Goal: Task Accomplishment & Management: Use online tool/utility

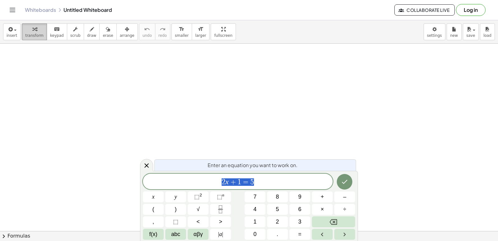
click at [36, 34] on span "transform" at bounding box center [34, 35] width 18 height 4
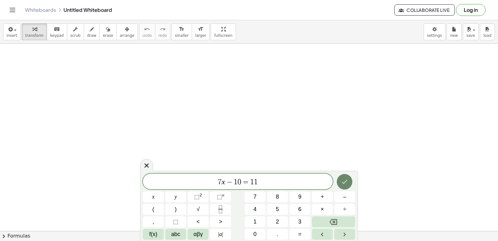
click at [349, 183] on icon "Done" at bounding box center [344, 181] width 7 height 7
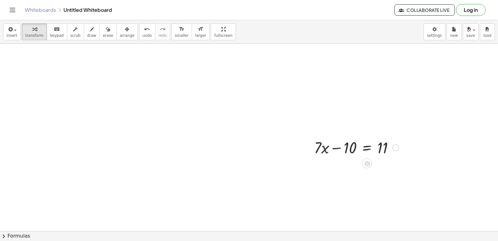
click at [337, 150] on div at bounding box center [356, 146] width 91 height 21
click at [395, 148] on div at bounding box center [396, 147] width 7 height 7
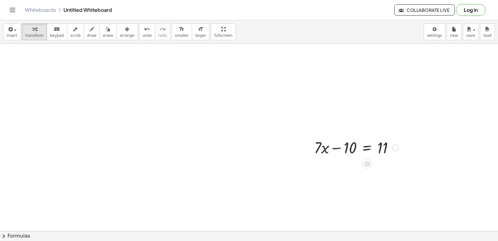
click at [393, 145] on div "Fix a mistake Transform line Copy line as LaTeX Copy derivation as LaTeX Expand…" at bounding box center [396, 147] width 7 height 7
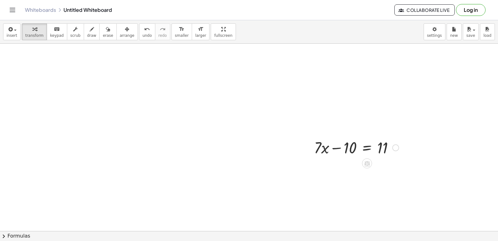
click at [394, 149] on div "Fix a mistake Transform line Copy line as LaTeX Copy derivation as LaTeX Expand…" at bounding box center [396, 147] width 7 height 7
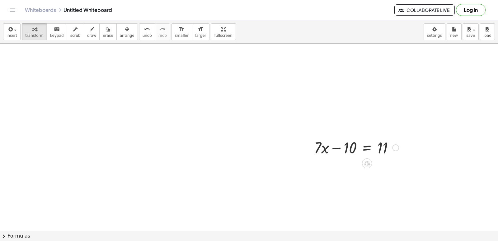
click at [366, 165] on icon at bounding box center [367, 163] width 7 height 7
click at [343, 166] on span "+" at bounding box center [342, 163] width 4 height 9
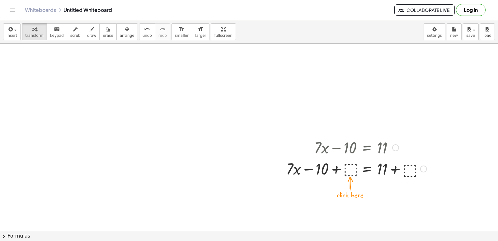
click at [397, 171] on div at bounding box center [356, 168] width 147 height 21
click at [345, 161] on div at bounding box center [356, 168] width 147 height 21
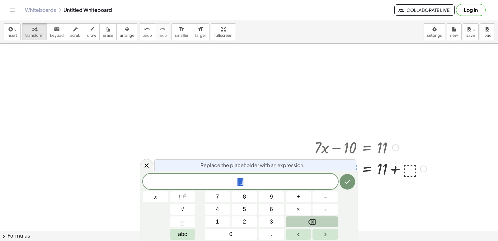
click at [311, 222] on icon "Backspace" at bounding box center [311, 221] width 7 height 7
click at [215, 218] on button "1" at bounding box center [218, 221] width 26 height 11
click at [233, 233] on button "0" at bounding box center [231, 234] width 52 height 11
click at [347, 182] on icon "Done" at bounding box center [347, 181] width 7 height 7
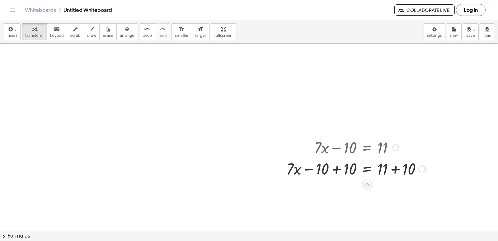
click at [394, 169] on div at bounding box center [356, 168] width 146 height 21
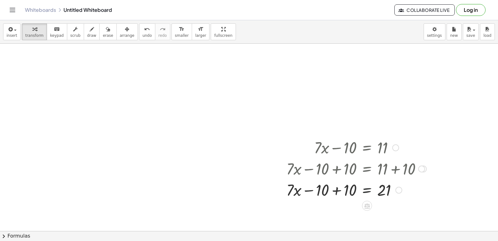
click at [364, 187] on div at bounding box center [356, 189] width 146 height 21
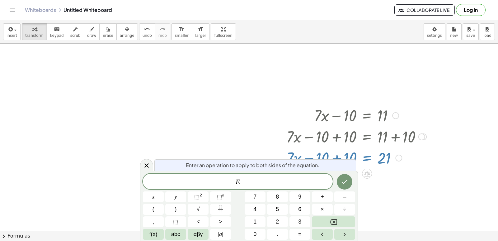
scroll to position [46, 0]
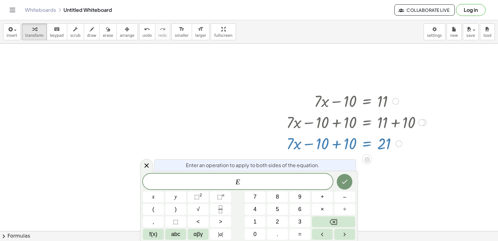
click at [395, 154] on div "+ · 7 · x − 10 = 11 + · 7 · x − 10 + ⬚ = + 11 + ⬚ + · 7 · x − 10 + 10 = + 11 + …" at bounding box center [354, 121] width 154 height 67
click at [147, 161] on div at bounding box center [146, 165] width 13 height 12
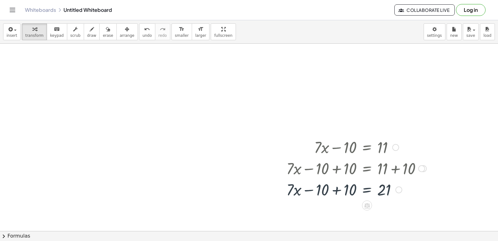
scroll to position [0, 0]
click at [370, 204] on icon at bounding box center [367, 205] width 7 height 7
click at [354, 205] on span "−" at bounding box center [355, 205] width 4 height 9
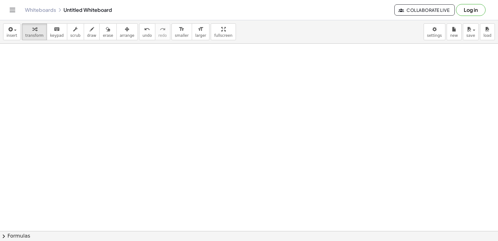
scroll to position [211, 0]
drag, startPoint x: 339, startPoint y: 210, endPoint x: 340, endPoint y: 192, distance: 18.7
click at [340, 197] on div at bounding box center [249, 40] width 498 height 415
click at [270, 173] on div at bounding box center [249, 40] width 498 height 415
click at [308, 164] on div at bounding box center [249, 40] width 498 height 415
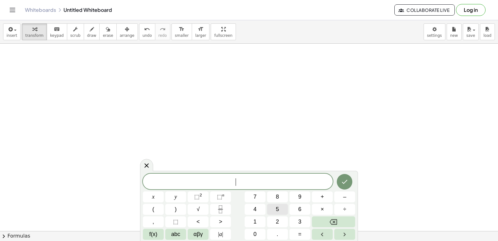
click at [296, 208] on div "​ x y ⬚ 2 ⬚ n 7 8 9 + – ( ) √ 4 5 6 × ÷ , ⬚ < > 1 2 3 f(x) abc αβγ | a | 0 . =" at bounding box center [249, 207] width 212 height 66
click at [323, 207] on span "×" at bounding box center [322, 209] width 3 height 8
click at [335, 218] on button "Backspace" at bounding box center [333, 221] width 43 height 11
click at [274, 207] on button "5" at bounding box center [277, 209] width 21 height 11
click at [322, 207] on span "×" at bounding box center [322, 209] width 3 height 8
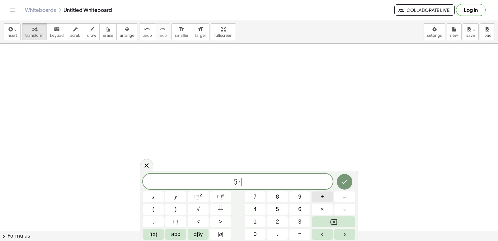
click at [324, 198] on span "+" at bounding box center [322, 197] width 3 height 8
click at [283, 199] on button "8" at bounding box center [277, 196] width 21 height 11
click at [339, 197] on button "–" at bounding box center [345, 196] width 21 height 11
click at [250, 217] on button "1" at bounding box center [255, 221] width 21 height 11
click at [252, 216] on div "5 · + 8 − 1 ​ x y ⬚ 2 ⬚ n 7 8 9 + – ( ) √ 4 5 6 × ÷ , ⬚ < > 1 2 3 f(x) abc αβγ …" at bounding box center [249, 207] width 212 height 66
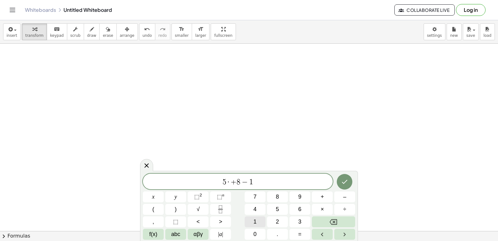
click at [253, 219] on button "1" at bounding box center [255, 221] width 21 height 11
click at [230, 183] on span "+" at bounding box center [232, 181] width 6 height 7
click at [321, 220] on button "Backspace" at bounding box center [333, 221] width 43 height 11
click at [348, 181] on icon "Done" at bounding box center [344, 181] width 7 height 7
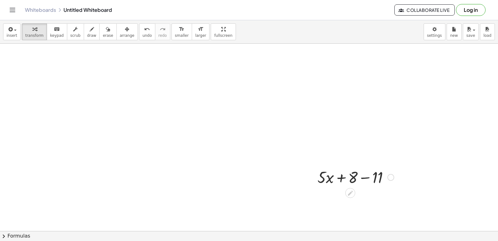
click at [349, 193] on icon at bounding box center [350, 193] width 7 height 7
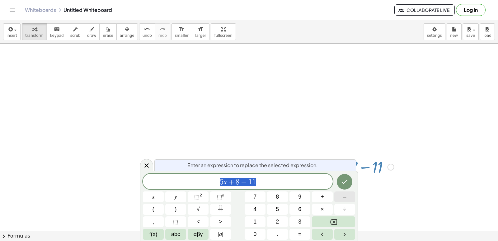
scroll to position [245, 0]
click at [349, 183] on icon "Done" at bounding box center [344, 181] width 7 height 7
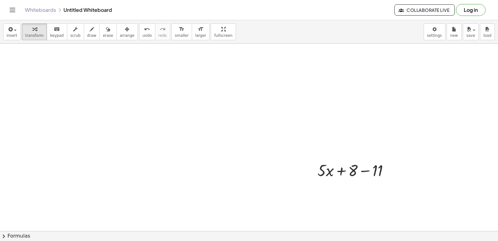
scroll to position [211, 0]
click at [391, 179] on div at bounding box center [391, 177] width 7 height 7
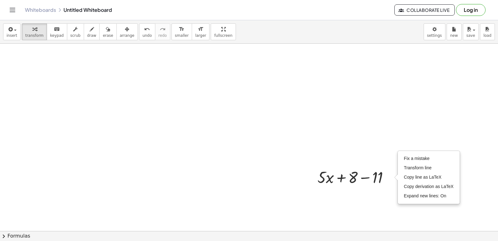
click at [378, 207] on div at bounding box center [249, 114] width 498 height 562
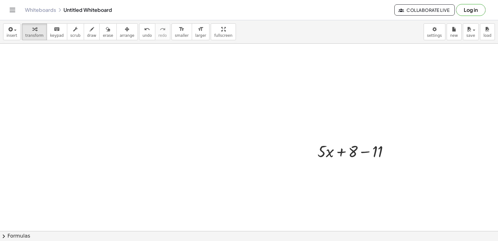
scroll to position [271, 0]
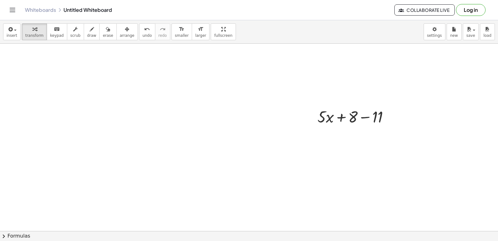
click at [343, 132] on div at bounding box center [249, 53] width 498 height 562
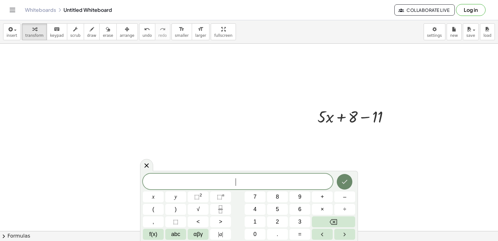
click at [347, 176] on button "Done" at bounding box center [345, 182] width 16 height 16
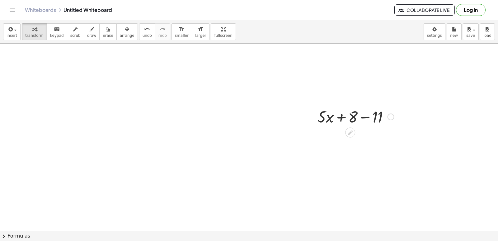
click at [380, 115] on div at bounding box center [356, 116] width 83 height 21
click at [234, 145] on div at bounding box center [249, 40] width 498 height 749
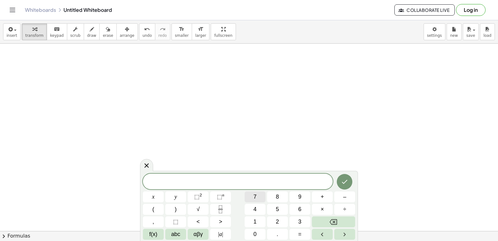
click at [259, 193] on button "7" at bounding box center [255, 196] width 21 height 11
click at [181, 198] on button "y" at bounding box center [175, 196] width 21 height 11
click at [340, 197] on button "–" at bounding box center [345, 196] width 21 height 11
click at [256, 217] on button "1" at bounding box center [255, 221] width 21 height 11
click at [296, 233] on button "=" at bounding box center [300, 234] width 21 height 11
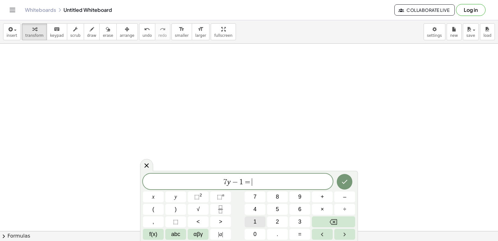
click at [257, 221] on button "1" at bounding box center [255, 221] width 21 height 11
click at [279, 204] on button "5" at bounding box center [277, 209] width 21 height 11
click at [350, 179] on button "Done" at bounding box center [345, 182] width 16 height 16
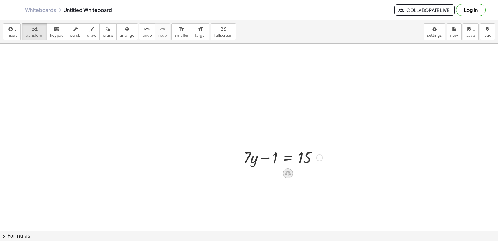
click at [287, 170] on icon at bounding box center [288, 173] width 7 height 7
drag, startPoint x: 276, startPoint y: 160, endPoint x: 329, endPoint y: 159, distance: 53.0
click at [286, 192] on icon at bounding box center [288, 194] width 7 height 7
click at [275, 195] on span "−" at bounding box center [276, 194] width 4 height 9
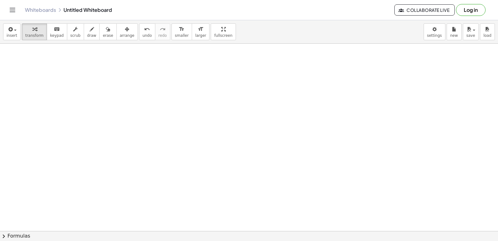
drag, startPoint x: 305, startPoint y: 153, endPoint x: 306, endPoint y: 149, distance: 4.4
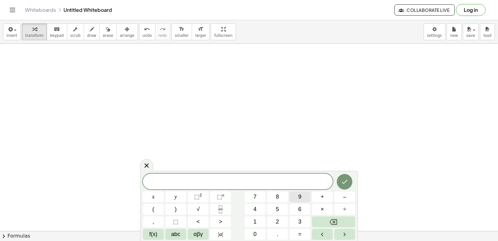
click at [105, 161] on body "Graspable Math Activities Get Started Activity Bank Assigned Work Classes White…" at bounding box center [249, 120] width 498 height 241
click at [294, 196] on button "9" at bounding box center [300, 196] width 21 height 11
drag, startPoint x: 172, startPoint y: 187, endPoint x: 176, endPoint y: 191, distance: 5.1
click at [173, 188] on div "​ 9" at bounding box center [238, 182] width 190 height 16
click at [177, 194] on button "y" at bounding box center [175, 196] width 21 height 11
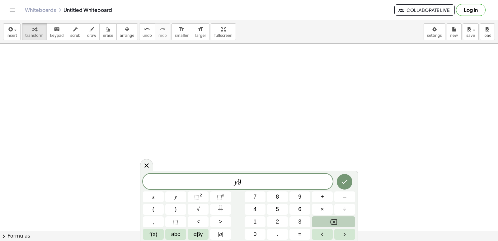
click at [343, 218] on button "Backspace" at bounding box center [333, 221] width 43 height 11
drag, startPoint x: 249, startPoint y: 180, endPoint x: 218, endPoint y: 179, distance: 30.2
click at [247, 180] on span "9 ​" at bounding box center [238, 182] width 190 height 9
click at [184, 194] on button "y" at bounding box center [175, 196] width 21 height 11
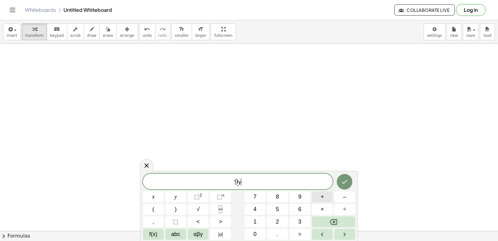
click at [298, 197] on div "9 y ​ x y ⬚ 2 ⬚ n 7 8 9 + – ( ) √ 4 5 6 × ÷ , ⬚ < > 1 2 3 f(x) abc αβγ | a | 0 …" at bounding box center [249, 207] width 212 height 66
click at [257, 221] on span "1" at bounding box center [255, 221] width 3 height 8
click at [274, 207] on button "5" at bounding box center [277, 209] width 21 height 11
click at [300, 235] on span "=" at bounding box center [299, 234] width 3 height 8
click at [341, 198] on button "–" at bounding box center [345, 196] width 21 height 11
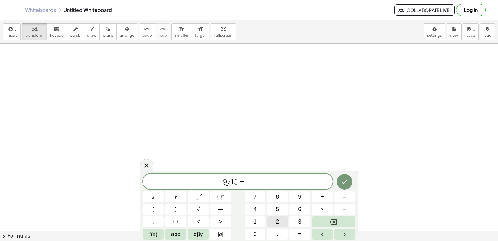
click at [273, 223] on button "2" at bounding box center [277, 221] width 21 height 11
click at [258, 217] on button "1" at bounding box center [255, 221] width 21 height 11
click at [225, 182] on var "y" at bounding box center [224, 182] width 3 height 8
click at [320, 197] on button "+" at bounding box center [322, 196] width 21 height 11
click at [345, 178] on icon "Done" at bounding box center [344, 181] width 7 height 7
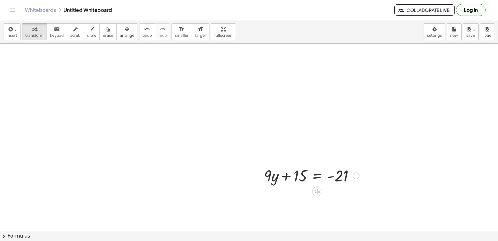
click at [315, 187] on div at bounding box center [317, 191] width 10 height 10
drag, startPoint x: 302, startPoint y: 177, endPoint x: 368, endPoint y: 175, distance: 66.4
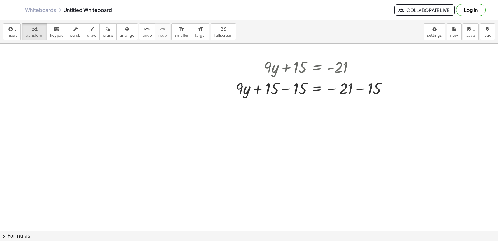
scroll to position [1052, 0]
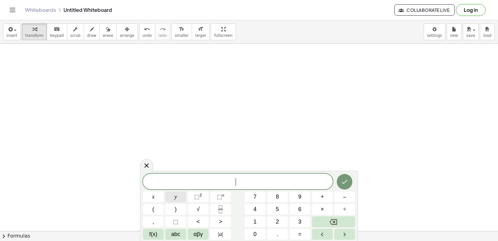
click at [177, 197] on span "y" at bounding box center [176, 197] width 2 height 8
click at [321, 194] on span "+" at bounding box center [322, 197] width 3 height 8
click at [274, 221] on button "2" at bounding box center [277, 221] width 21 height 11
click at [321, 207] on span "×" at bounding box center [322, 209] width 3 height 8
click at [340, 224] on button "Backspace" at bounding box center [333, 221] width 43 height 11
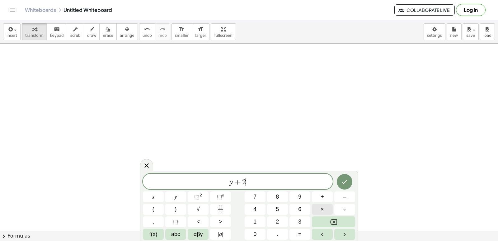
click at [315, 207] on button "×" at bounding box center [322, 209] width 21 height 11
click at [333, 219] on icon "Backspace" at bounding box center [333, 222] width 7 height 6
click at [299, 235] on span "=" at bounding box center [299, 234] width 3 height 8
click at [255, 221] on span "1" at bounding box center [255, 221] width 3 height 8
click at [257, 232] on button "0" at bounding box center [255, 234] width 21 height 11
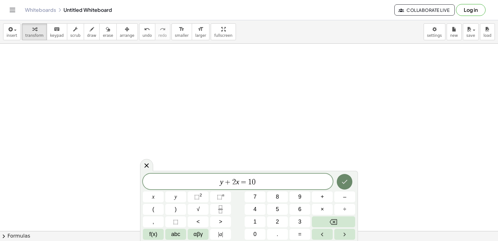
click at [341, 183] on icon "Done" at bounding box center [344, 181] width 7 height 7
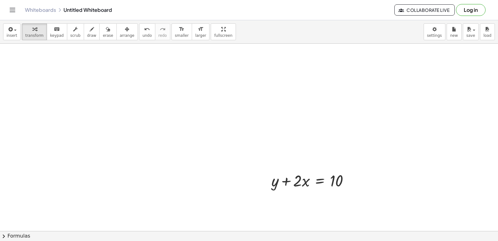
scroll to position [1112, 0]
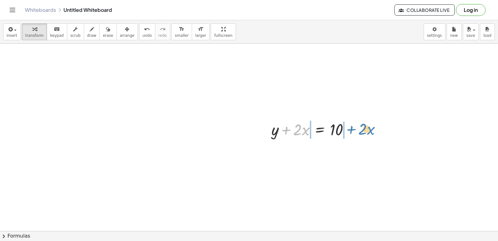
drag, startPoint x: 283, startPoint y: 130, endPoint x: 348, endPoint y: 131, distance: 65.1
click at [348, 131] on div at bounding box center [313, 128] width 89 height 21
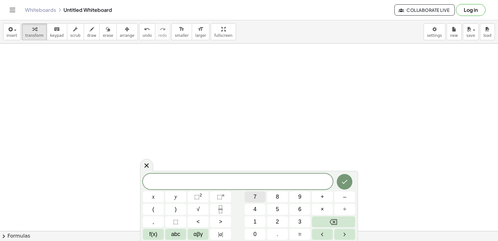
click at [259, 195] on button "7" at bounding box center [255, 196] width 21 height 11
click at [175, 197] on span "y" at bounding box center [176, 197] width 2 height 8
click at [318, 197] on button "+" at bounding box center [322, 196] width 21 height 11
click at [321, 207] on span "×" at bounding box center [322, 209] width 3 height 8
click at [347, 223] on button "Backspace" at bounding box center [333, 221] width 43 height 11
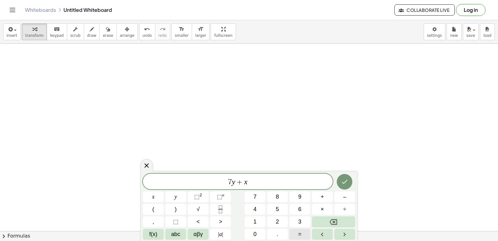
click at [302, 232] on span "=" at bounding box center [299, 234] width 3 height 8
click at [300, 221] on span "3" at bounding box center [299, 221] width 3 height 8
click at [342, 181] on icon "Done" at bounding box center [344, 181] width 7 height 7
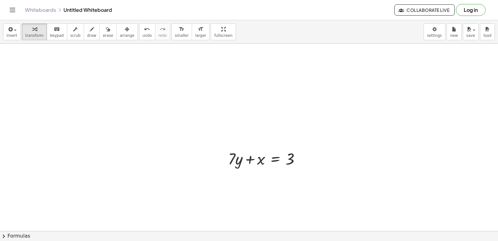
scroll to position [1528, 0]
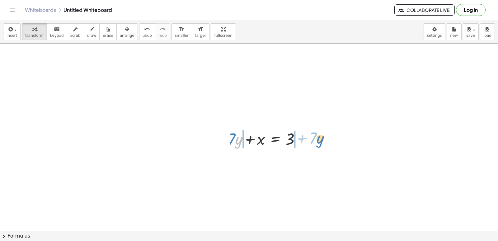
drag, startPoint x: 238, startPoint y: 143, endPoint x: 319, endPoint y: 142, distance: 81.3
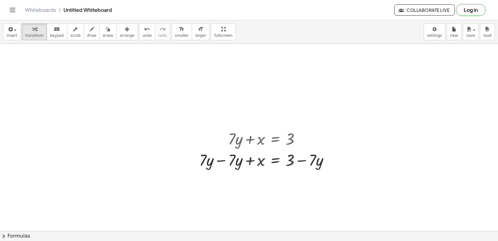
scroll to position [1364, 0]
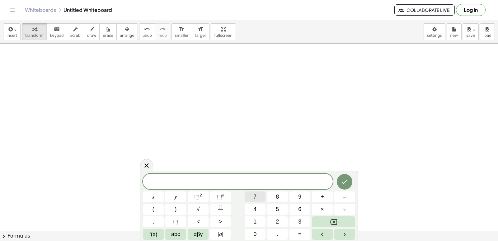
click at [264, 200] on button "7" at bounding box center [255, 196] width 21 height 11
click at [313, 196] on button "+" at bounding box center [322, 196] width 21 height 11
click at [255, 209] on span "4" at bounding box center [255, 209] width 3 height 8
click at [183, 196] on button "y" at bounding box center [175, 196] width 21 height 11
click at [261, 212] on div "7 x + 4 y ​ x y ⬚ 2 ⬚ n 7 8 9 + – ( ) √ 4 5 6 × ÷ , ⬚ < > 1 2 3 f(x) abc αβγ | …" at bounding box center [249, 207] width 212 height 66
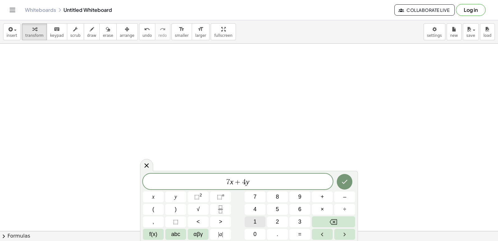
click at [252, 219] on button "1" at bounding box center [255, 221] width 21 height 11
click at [252, 213] on button "4" at bounding box center [255, 209] width 21 height 11
click at [349, 223] on button "Backspace" at bounding box center [333, 221] width 43 height 11
click at [259, 222] on button "1" at bounding box center [255, 221] width 21 height 11
click at [344, 185] on icon "Done" at bounding box center [344, 181] width 7 height 7
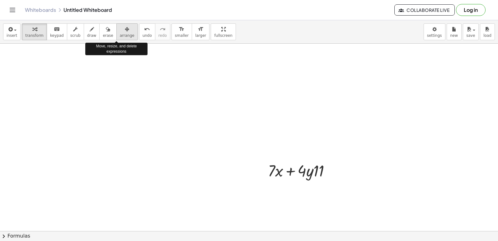
click at [120, 36] on span "arrange" at bounding box center [127, 35] width 15 height 4
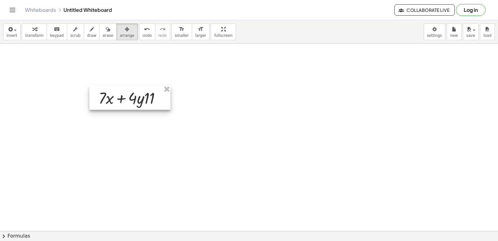
drag, startPoint x: 277, startPoint y: 180, endPoint x: 107, endPoint y: 107, distance: 184.4
click at [107, 107] on div at bounding box center [129, 97] width 81 height 24
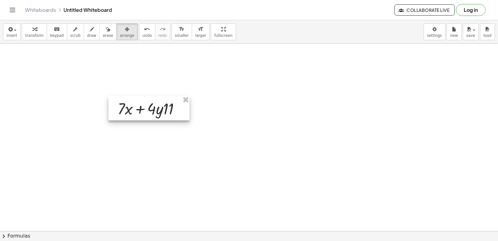
drag, startPoint x: 155, startPoint y: 106, endPoint x: 174, endPoint y: 117, distance: 21.9
click at [174, 117] on div at bounding box center [148, 108] width 81 height 24
click at [161, 112] on div at bounding box center [148, 108] width 81 height 24
click at [164, 111] on div at bounding box center [148, 108] width 81 height 24
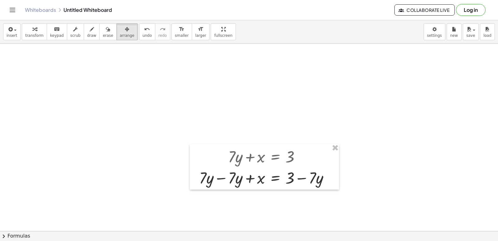
scroll to position [1528, 0]
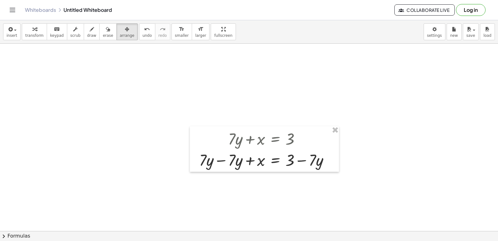
drag, startPoint x: 306, startPoint y: 175, endPoint x: 276, endPoint y: 161, distance: 32.9
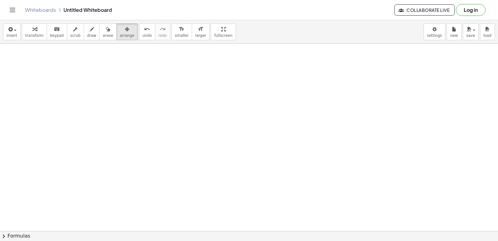
drag, startPoint x: 276, startPoint y: 161, endPoint x: 180, endPoint y: 4, distance: 184.0
click at [180, 4] on div "Graspable Math Activities Get Started Activity Bank Assigned Work Classes White…" at bounding box center [249, 120] width 498 height 241
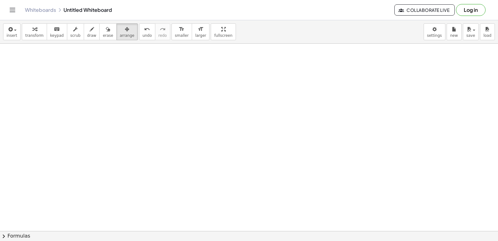
drag, startPoint x: 234, startPoint y: 147, endPoint x: 223, endPoint y: 126, distance: 23.8
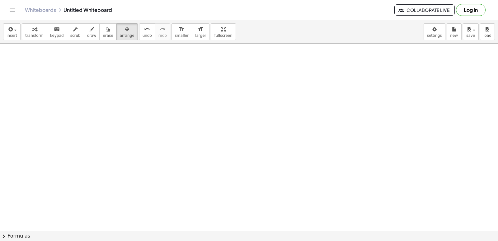
drag, startPoint x: 231, startPoint y: 135, endPoint x: 231, endPoint y: 130, distance: 5.0
drag, startPoint x: 231, startPoint y: 128, endPoint x: 234, endPoint y: 133, distance: 5.7
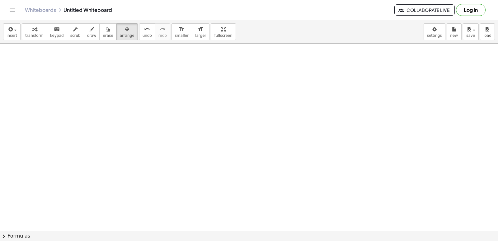
drag, startPoint x: 234, startPoint y: 133, endPoint x: 237, endPoint y: 131, distance: 3.3
drag, startPoint x: 229, startPoint y: 161, endPoint x: 240, endPoint y: 156, distance: 11.7
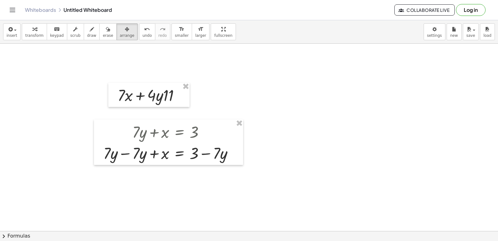
scroll to position [1348, 0]
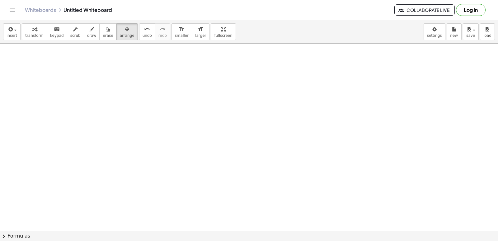
drag, startPoint x: 244, startPoint y: 194, endPoint x: 240, endPoint y: 209, distance: 14.8
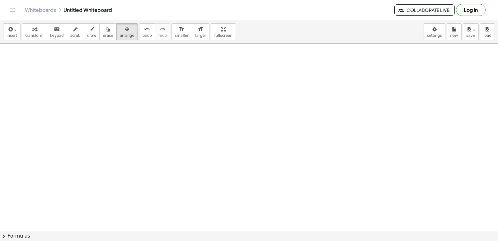
drag, startPoint x: 257, startPoint y: 125, endPoint x: 257, endPoint y: 116, distance: 8.7
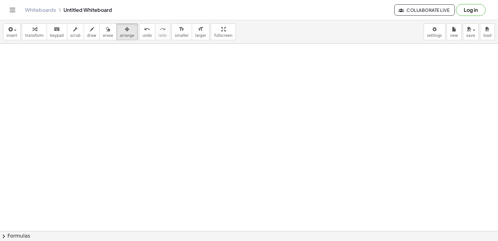
drag, startPoint x: 253, startPoint y: 98, endPoint x: 253, endPoint y: 94, distance: 3.4
click at [117, 37] on button "arrange" at bounding box center [127, 31] width 21 height 17
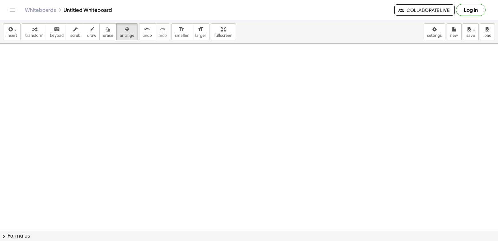
drag, startPoint x: 159, startPoint y: 197, endPoint x: 160, endPoint y: 181, distance: 16.2
click at [143, 36] on span "undo" at bounding box center [147, 35] width 9 height 4
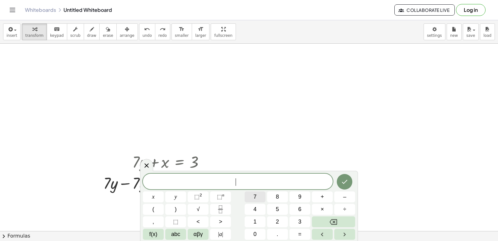
click at [252, 192] on button "7" at bounding box center [255, 196] width 21 height 11
click at [321, 192] on button "+" at bounding box center [322, 196] width 21 height 11
click at [319, 221] on button "Backspace" at bounding box center [333, 221] width 43 height 11
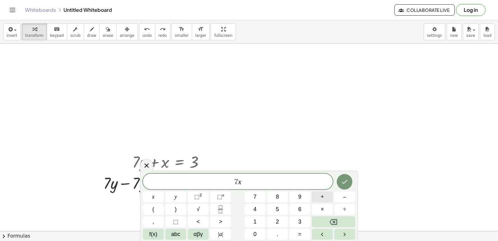
click at [316, 199] on button "+" at bounding box center [322, 196] width 21 height 11
click at [257, 205] on button "4" at bounding box center [255, 209] width 21 height 11
click at [175, 190] on div "7 x + 4 ​ x y ⬚ 2 ⬚ n 7 8 9 + – ( ) √ 4 5 6 × ÷ , ⬚ < > 1 2 3 f(x) abc αβγ | a …" at bounding box center [249, 207] width 212 height 66
click at [301, 230] on span "=" at bounding box center [299, 234] width 3 height 8
click at [256, 219] on span "1" at bounding box center [255, 221] width 3 height 8
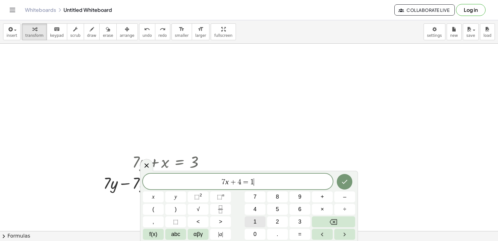
click at [256, 219] on span "1" at bounding box center [255, 221] width 3 height 8
click at [344, 183] on icon "Done" at bounding box center [345, 182] width 6 height 4
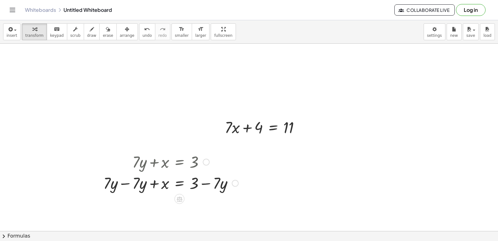
drag, startPoint x: 194, startPoint y: 171, endPoint x: 180, endPoint y: 164, distance: 15.6
click at [239, 128] on div at bounding box center [265, 126] width 86 height 21
drag, startPoint x: 304, startPoint y: 211, endPoint x: 303, endPoint y: 192, distance: 18.4
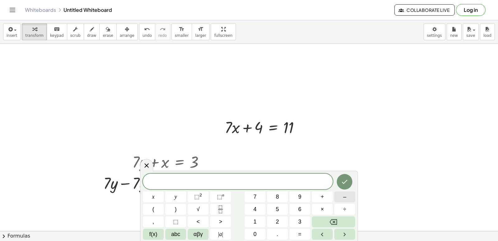
click at [338, 197] on button "–" at bounding box center [345, 196] width 21 height 11
click at [251, 195] on button "7" at bounding box center [255, 196] width 21 height 11
click at [154, 193] on span "x" at bounding box center [153, 197] width 2 height 8
click at [321, 196] on span "+" at bounding box center [322, 197] width 3 height 8
click at [285, 206] on button "5" at bounding box center [277, 209] width 21 height 11
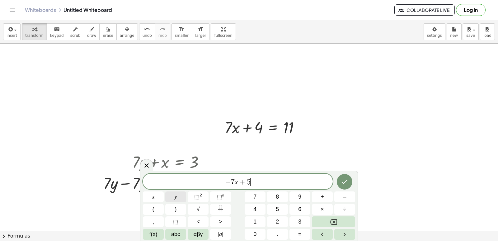
click at [172, 195] on button "y" at bounding box center [175, 196] width 21 height 11
click at [300, 224] on div "− 7 x + 5 y ​ x y ⬚ 2 ⬚ n 7 8 9 + – ( ) √ 4 5 6 × ÷ , ⬚ < > 1 2 3 f(x) abc αβγ …" at bounding box center [249, 207] width 212 height 66
click at [341, 194] on button "–" at bounding box center [345, 196] width 21 height 11
click at [274, 221] on button "2" at bounding box center [277, 221] width 21 height 11
click at [343, 179] on icon "Done" at bounding box center [344, 181] width 7 height 7
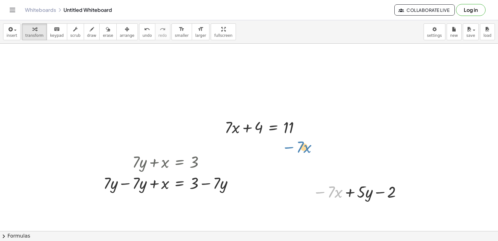
drag, startPoint x: 326, startPoint y: 197, endPoint x: 288, endPoint y: 168, distance: 48.3
drag, startPoint x: 489, startPoint y: 185, endPoint x: 492, endPoint y: 190, distance: 6.1
drag, startPoint x: 492, startPoint y: 186, endPoint x: 496, endPoint y: 227, distance: 41.3
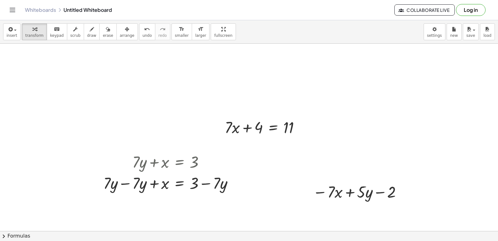
click at [496, 227] on div "+ · 7 · x − 10 = 11 + · 7 · x − 10 + ⬚ = + 11 + ⬚ + · 7 · x − 10 + 10 = + 11 + …" at bounding box center [249, 137] width 498 height 187
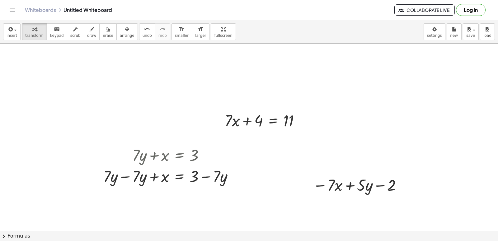
scroll to position [1360, 0]
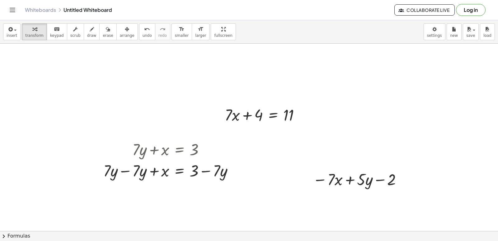
drag, startPoint x: 487, startPoint y: 226, endPoint x: 481, endPoint y: 190, distance: 36.3
click at [481, 190] on div "insert select one: Math Expression Function Text Youtube Video Graphing Geometr…" at bounding box center [249, 130] width 498 height 221
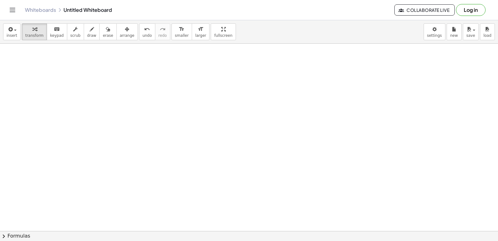
scroll to position [1615, 0]
drag, startPoint x: 163, startPoint y: 117, endPoint x: 172, endPoint y: 134, distance: 19.2
drag, startPoint x: 195, startPoint y: 144, endPoint x: 239, endPoint y: 63, distance: 92.6
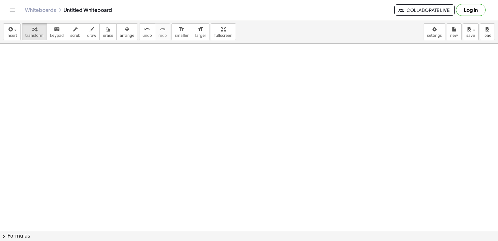
drag, startPoint x: 352, startPoint y: 30, endPoint x: 348, endPoint y: 68, distance: 38.5
click at [348, 68] on div "insert select one: Math Expression Function Text Youtube Video Graphing Geometr…" at bounding box center [249, 130] width 498 height 221
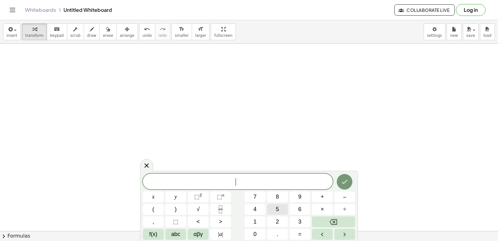
click at [258, 209] on div "​ x y ⬚ 2 ⬚ n 7 8 9 + – ( ) √ 4 5 6 × ÷ , ⬚ < > 1 2 3 f(x) abc αβγ | a | 0 . =" at bounding box center [249, 207] width 212 height 66
click at [278, 211] on span "5" at bounding box center [277, 209] width 3 height 8
click at [324, 211] on span "×" at bounding box center [322, 209] width 3 height 8
click at [321, 194] on button "+" at bounding box center [322, 196] width 21 height 11
click at [344, 219] on button "Backspace" at bounding box center [333, 221] width 43 height 11
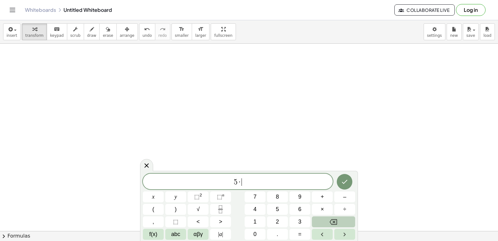
click at [344, 219] on button "Backspace" at bounding box center [333, 221] width 43 height 11
click at [318, 197] on button "+" at bounding box center [322, 196] width 21 height 11
click at [299, 217] on button "3" at bounding box center [300, 221] width 21 height 11
click at [166, 196] on button "y" at bounding box center [175, 196] width 21 height 11
click at [298, 229] on button "=" at bounding box center [300, 234] width 21 height 11
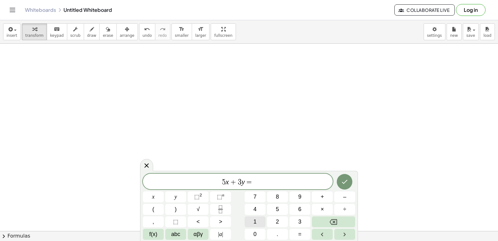
click at [264, 218] on button "1" at bounding box center [255, 221] width 21 height 11
click at [299, 216] on div "5 x + 3 y = 1 ​ x y ⬚ 2 ⬚ n 7 8 9 + – ( ) √ 4 5 6 × ÷ , ⬚ < > 1 2 3 f(x) abc αβ…" at bounding box center [249, 207] width 212 height 66
click at [294, 219] on button "3" at bounding box center [300, 221] width 21 height 11
click at [340, 183] on button "Done" at bounding box center [345, 182] width 16 height 16
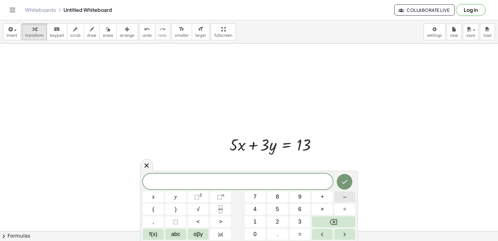
click at [339, 197] on button "–" at bounding box center [345, 196] width 21 height 11
click at [279, 201] on button "8" at bounding box center [277, 196] width 21 height 11
click at [326, 219] on button "Backspace" at bounding box center [333, 221] width 43 height 11
click at [269, 210] on button "5" at bounding box center [277, 209] width 21 height 11
click at [326, 209] on button "×" at bounding box center [322, 209] width 21 height 11
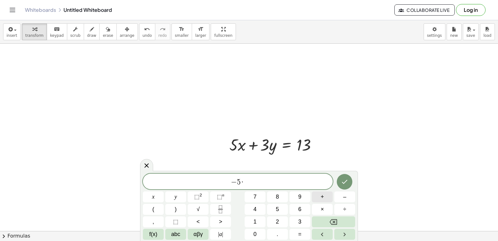
click at [317, 194] on button "+" at bounding box center [322, 196] width 21 height 11
click at [321, 222] on button "Backspace" at bounding box center [333, 221] width 43 height 11
click at [320, 221] on button "Backspace" at bounding box center [333, 221] width 43 height 11
click at [314, 199] on button "+" at bounding box center [322, 196] width 21 height 11
click at [295, 210] on button "6" at bounding box center [300, 209] width 21 height 11
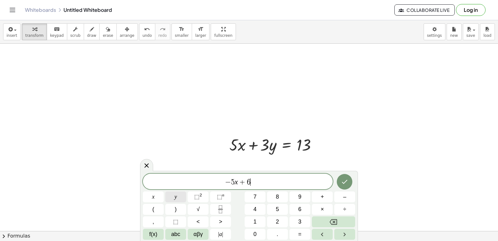
click at [174, 198] on button "y" at bounding box center [175, 196] width 21 height 11
click at [297, 233] on button "=" at bounding box center [300, 234] width 21 height 11
click at [341, 196] on button "–" at bounding box center [345, 196] width 21 height 11
click at [262, 206] on button "4" at bounding box center [255, 209] width 21 height 11
click at [350, 177] on button "Done" at bounding box center [345, 182] width 16 height 16
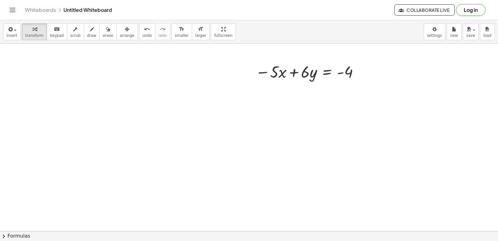
scroll to position [1652, 0]
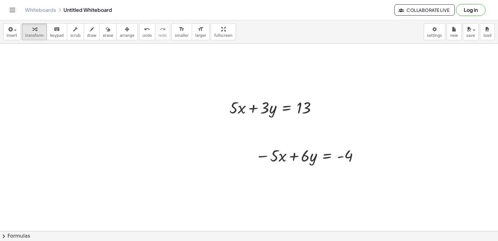
drag, startPoint x: 277, startPoint y: 200, endPoint x: 273, endPoint y: 185, distance: 16.2
click at [247, 158] on div at bounding box center [250, 155] width 9 height 24
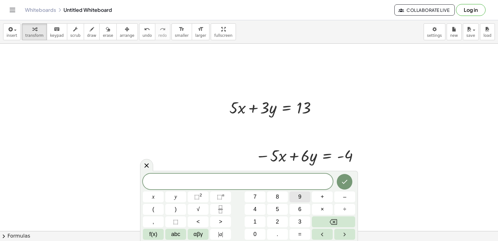
click at [163, 173] on div "​ x y ⬚ 2 ⬚ n 7 8 9 + – ( ) √ 4 5 6 × ÷ , ⬚ < > 1 2 3 f(x) abc αβγ | a | 0 . =" at bounding box center [249, 206] width 218 height 70
click at [292, 192] on button "9" at bounding box center [300, 196] width 21 height 11
click at [182, 196] on button "y" at bounding box center [175, 196] width 21 height 11
click at [300, 230] on button "=" at bounding box center [300, 234] width 21 height 11
click at [301, 198] on span "9" at bounding box center [299, 197] width 3 height 8
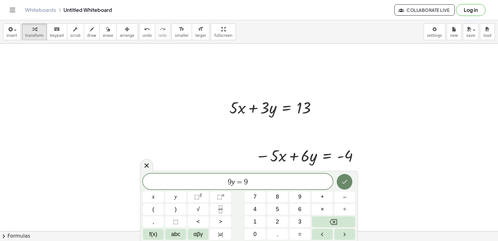
click at [343, 179] on icon "Done" at bounding box center [344, 181] width 7 height 7
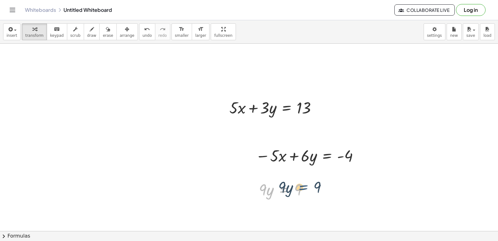
drag, startPoint x: 290, startPoint y: 194, endPoint x: 317, endPoint y: 192, distance: 26.5
click at [317, 192] on div "· 9 · y = 9 · 9 · y = 9" at bounding box center [284, 189] width 68 height 24
click at [298, 195] on div at bounding box center [286, 188] width 60 height 21
drag, startPoint x: 282, startPoint y: 193, endPoint x: 327, endPoint y: 190, distance: 45.3
click at [307, 186] on div at bounding box center [286, 188] width 60 height 21
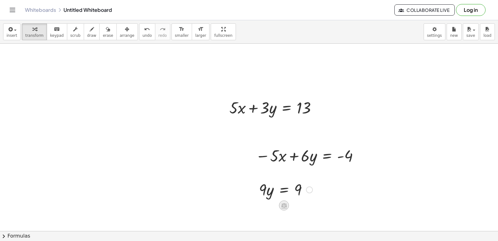
click at [283, 204] on icon at bounding box center [284, 205] width 6 height 5
click at [295, 205] on span "÷" at bounding box center [296, 205] width 3 height 9
click at [302, 220] on div at bounding box center [289, 215] width 69 height 31
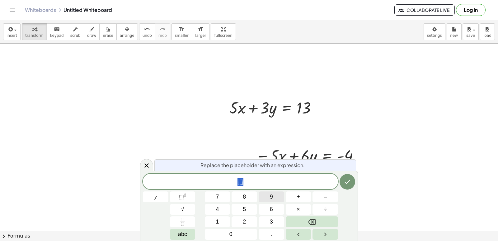
click at [274, 199] on button "9" at bounding box center [272, 196] width 26 height 11
click at [343, 183] on button "Done" at bounding box center [348, 182] width 16 height 16
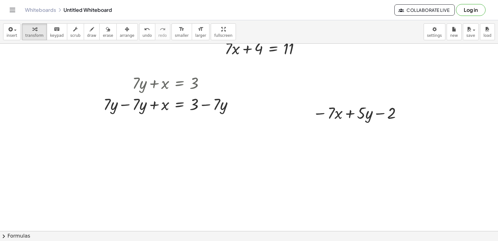
scroll to position [1590, 0]
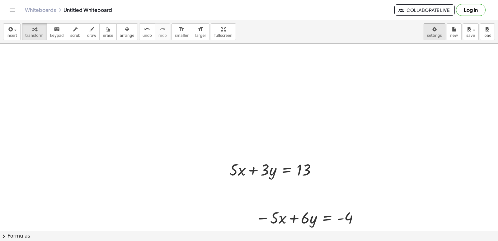
click at [428, 26] on body "Graspable Math Activities Get Started Activity Bank Assigned Work Classes White…" at bounding box center [249, 120] width 498 height 241
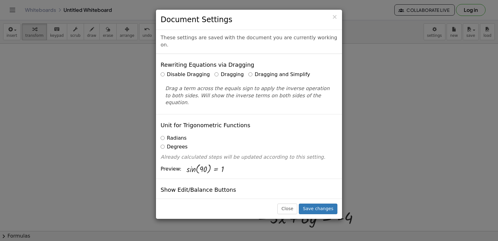
scroll to position [0, 0]
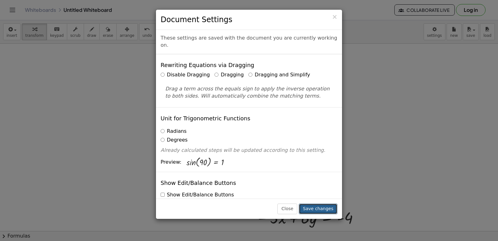
drag, startPoint x: 323, startPoint y: 210, endPoint x: 313, endPoint y: 204, distance: 11.0
click at [323, 210] on button "Save changes" at bounding box center [318, 208] width 39 height 11
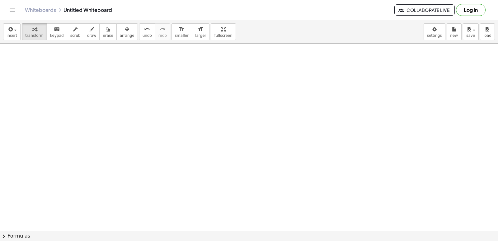
scroll to position [1888, 0]
drag, startPoint x: 336, startPoint y: 140, endPoint x: 329, endPoint y: 143, distance: 7.2
drag, startPoint x: 149, startPoint y: 186, endPoint x: 173, endPoint y: 177, distance: 26.0
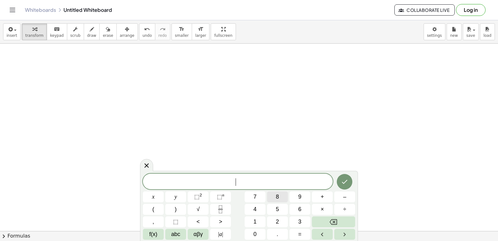
click at [264, 203] on div "​ x y ⬚ 2 ⬚ n 7 8 9 + – ( ) √ 4 5 6 × ÷ , ⬚ < > 1 2 3 f(x) abc αβγ | a | 0 . =" at bounding box center [249, 207] width 212 height 66
click at [202, 205] on div "​ x y ⬚ 2 ⬚ n 7 8 9 + – ( ) √ 4 5 6 × ÷ , ⬚ < > 1 2 3 f(x) abc αβγ | a | 0 . =" at bounding box center [249, 207] width 212 height 66
click at [270, 193] on button "8" at bounding box center [277, 196] width 21 height 11
click at [183, 194] on button "y" at bounding box center [175, 196] width 21 height 11
click at [319, 199] on button "+" at bounding box center [322, 196] width 21 height 11
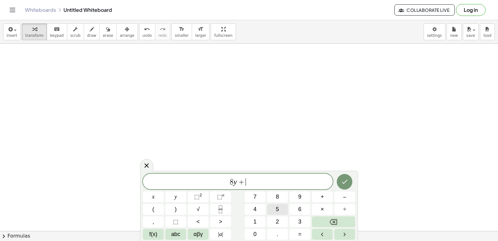
click at [284, 209] on button "5" at bounding box center [277, 209] width 21 height 11
click at [324, 208] on span "×" at bounding box center [322, 209] width 3 height 8
click at [326, 226] on button "Backspace" at bounding box center [333, 221] width 43 height 11
click at [291, 230] on button "=" at bounding box center [300, 234] width 21 height 11
click at [263, 220] on button "1" at bounding box center [255, 221] width 21 height 11
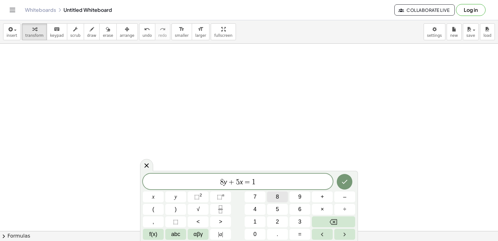
click at [271, 199] on button "8" at bounding box center [277, 196] width 21 height 11
click at [339, 178] on button "Done" at bounding box center [345, 182] width 16 height 16
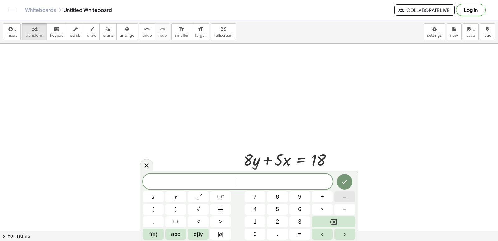
click at [343, 197] on button "–" at bounding box center [345, 196] width 21 height 11
click at [277, 193] on span "8" at bounding box center [277, 197] width 3 height 8
click at [179, 196] on button "y" at bounding box center [175, 196] width 21 height 11
click at [340, 200] on button "–" at bounding box center [345, 196] width 21 height 11
click at [257, 193] on span "7" at bounding box center [255, 197] width 3 height 8
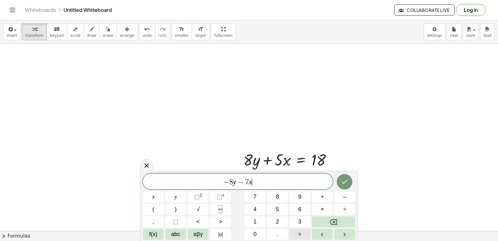
click at [306, 236] on button "=" at bounding box center [300, 234] width 21 height 11
click at [341, 199] on button "–" at bounding box center [345, 196] width 21 height 11
click at [277, 211] on span "5" at bounding box center [277, 209] width 3 height 8
click at [322, 223] on button "Backspace" at bounding box center [333, 221] width 43 height 11
click at [278, 222] on span "2" at bounding box center [277, 221] width 3 height 8
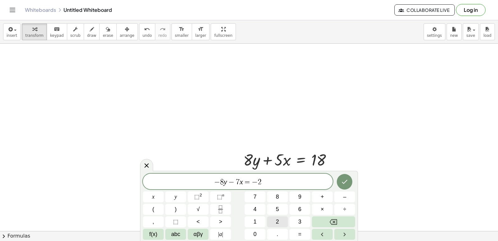
click at [273, 222] on button "2" at bounding box center [277, 221] width 21 height 11
click at [349, 176] on button "Done" at bounding box center [345, 182] width 16 height 16
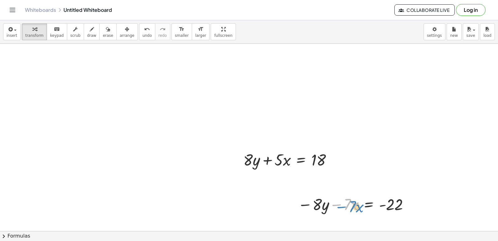
drag, startPoint x: 334, startPoint y: 209, endPoint x: 340, endPoint y: 211, distance: 7.2
click at [340, 211] on div at bounding box center [355, 203] width 120 height 21
drag, startPoint x: 311, startPoint y: 207, endPoint x: 236, endPoint y: 187, distance: 78.1
click at [125, 29] on icon "button" at bounding box center [127, 29] width 4 height 7
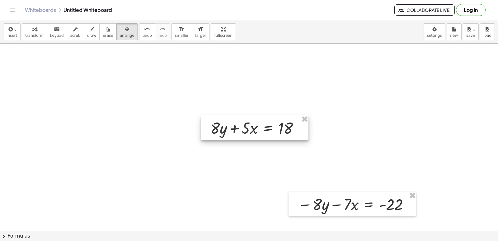
drag, startPoint x: 281, startPoint y: 169, endPoint x: 248, endPoint y: 137, distance: 46.0
click at [248, 137] on div at bounding box center [254, 127] width 107 height 24
drag, startPoint x: 350, startPoint y: 218, endPoint x: 238, endPoint y: 161, distance: 124.8
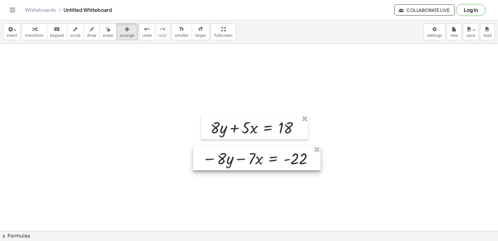
drag, startPoint x: 318, startPoint y: 205, endPoint x: 223, endPoint y: 159, distance: 106.0
click at [223, 159] on div at bounding box center [257, 158] width 128 height 24
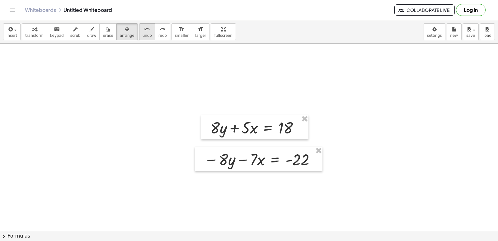
click at [143, 34] on span "undo" at bounding box center [147, 35] width 9 height 4
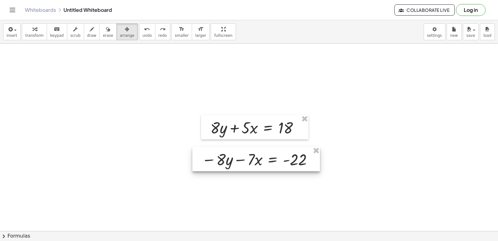
drag, startPoint x: 320, startPoint y: 194, endPoint x: 217, endPoint y: 148, distance: 112.7
click at [222, 148] on div at bounding box center [257, 159] width 128 height 24
drag, startPoint x: 220, startPoint y: 188, endPoint x: 222, endPoint y: 183, distance: 6.1
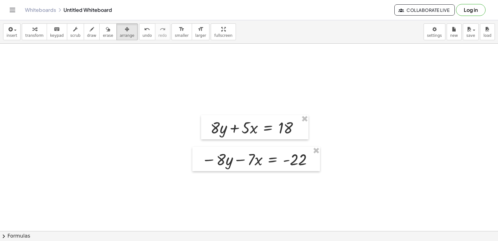
click at [31, 39] on button "transform" at bounding box center [34, 31] width 25 height 17
drag, startPoint x: 216, startPoint y: 191, endPoint x: 217, endPoint y: 180, distance: 11.3
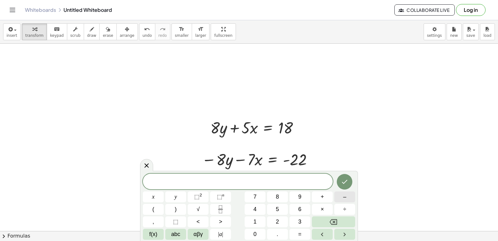
click at [339, 193] on button "–" at bounding box center [345, 196] width 21 height 11
click at [289, 225] on div "− ​ x y ⬚ 2 ⬚ n 7 8 9 + – ( ) √ 4 5 6 × ÷ , ⬚ < > 1 2 3 f(x) abc αβγ | a | 0 . =" at bounding box center [249, 207] width 212 height 66
click at [279, 218] on span "2" at bounding box center [277, 221] width 3 height 8
click at [299, 234] on span "=" at bounding box center [299, 234] width 3 height 8
click at [337, 195] on button "–" at bounding box center [345, 196] width 21 height 11
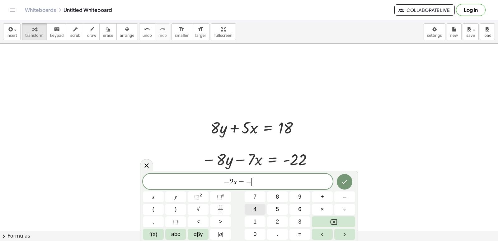
click at [267, 207] on div "− 2 x = − ​ x y ⬚ 2 ⬚ n 7 8 9 + – ( ) √ 4 5 6 × ÷ , ⬚ < > 1 2 3 f(x) abc αβγ | …" at bounding box center [249, 207] width 212 height 66
click at [260, 210] on button "4" at bounding box center [255, 209] width 21 height 11
click at [344, 186] on button "Done" at bounding box center [345, 182] width 16 height 16
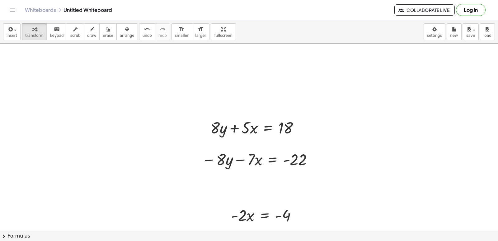
drag, startPoint x: 115, startPoint y: 26, endPoint x: 221, endPoint y: 196, distance: 200.6
click at [125, 29] on icon "button" at bounding box center [127, 29] width 4 height 7
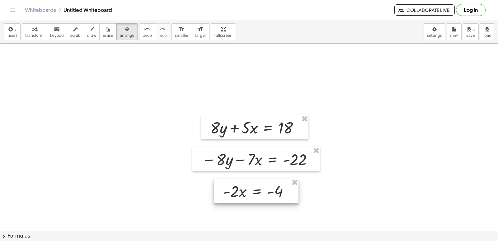
drag, startPoint x: 265, startPoint y: 226, endPoint x: 255, endPoint y: 201, distance: 27.4
click at [255, 201] on div at bounding box center [256, 190] width 85 height 24
click at [37, 27] on div "button" at bounding box center [34, 28] width 18 height 7
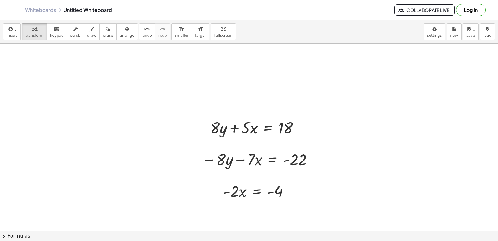
drag, startPoint x: 110, startPoint y: 33, endPoint x: 214, endPoint y: 175, distance: 175.6
click at [123, 54] on div "insert select one: Math Expression Function Text Youtube Video Graphing Geometr…" at bounding box center [249, 130] width 498 height 221
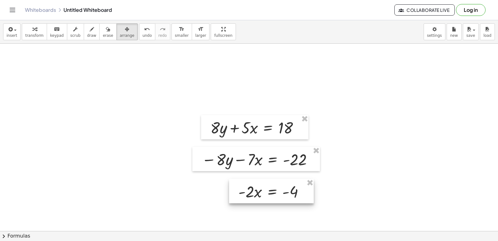
drag, startPoint x: 243, startPoint y: 190, endPoint x: 227, endPoint y: 174, distance: 22.2
click at [255, 186] on div at bounding box center [271, 191] width 85 height 24
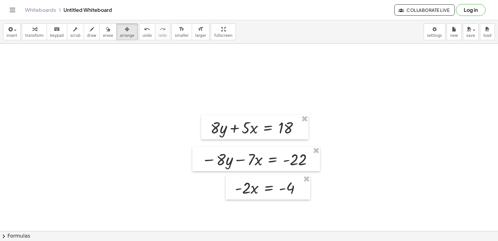
drag, startPoint x: 273, startPoint y: 211, endPoint x: 270, endPoint y: 206, distance: 6.0
drag, startPoint x: 269, startPoint y: 201, endPoint x: 249, endPoint y: 187, distance: 24.9
click at [36, 25] on button "transform" at bounding box center [34, 31] width 25 height 17
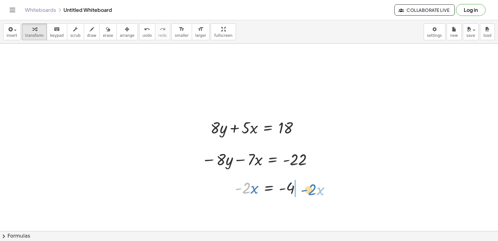
drag, startPoint x: 244, startPoint y: 189, endPoint x: 310, endPoint y: 191, distance: 65.7
click at [144, 27] on icon "undo" at bounding box center [147, 29] width 6 height 7
drag, startPoint x: 247, startPoint y: 190, endPoint x: 291, endPoint y: 206, distance: 47.1
click at [291, 215] on div at bounding box center [274, 213] width 85 height 31
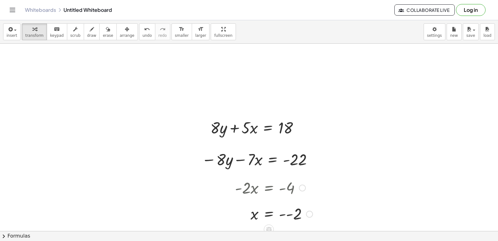
scroll to position [1950, 0]
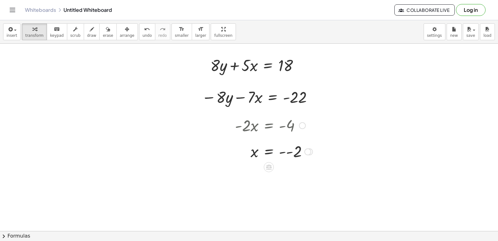
click at [280, 150] on div at bounding box center [274, 151] width 84 height 21
drag, startPoint x: 307, startPoint y: 93, endPoint x: 355, endPoint y: 201, distance: 117.8
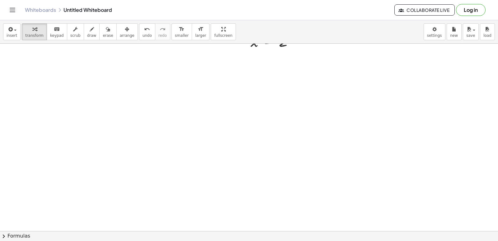
scroll to position [2094, 0]
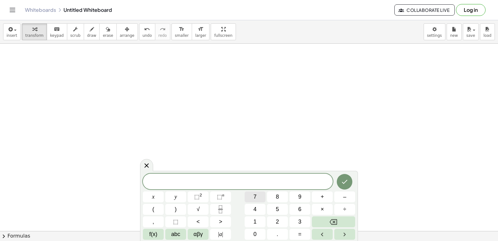
click at [253, 202] on button "7" at bounding box center [255, 196] width 21 height 11
click at [309, 202] on div "7 x ​ x y ⬚ 2 ⬚ n 7 8 9 + – ( ) √ 4 5 6 × ÷ , ⬚ < > 1 2 3 f(x) abc αβγ | a | 0 …" at bounding box center [249, 207] width 212 height 66
click at [324, 195] on button "+" at bounding box center [322, 196] width 21 height 11
click at [277, 222] on span "2" at bounding box center [277, 221] width 3 height 8
click at [303, 235] on button "=" at bounding box center [300, 234] width 21 height 11
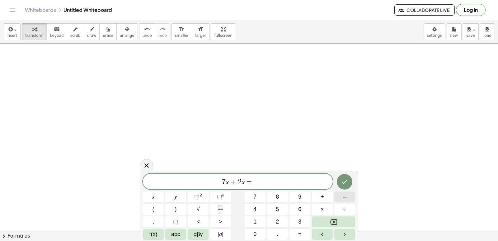
click at [340, 193] on button "–" at bounding box center [345, 196] width 21 height 11
click at [260, 222] on button "1" at bounding box center [255, 221] width 21 height 11
click at [261, 230] on button "0" at bounding box center [255, 234] width 21 height 11
click at [343, 178] on icon "Done" at bounding box center [344, 181] width 7 height 7
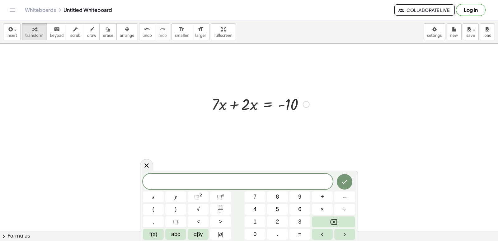
click at [256, 107] on div at bounding box center [261, 103] width 104 height 21
click at [257, 111] on div at bounding box center [261, 103] width 104 height 21
click at [259, 196] on button "7" at bounding box center [255, 196] width 21 height 11
click at [323, 197] on span "+" at bounding box center [322, 197] width 3 height 8
click at [277, 216] on button "2" at bounding box center [277, 221] width 21 height 11
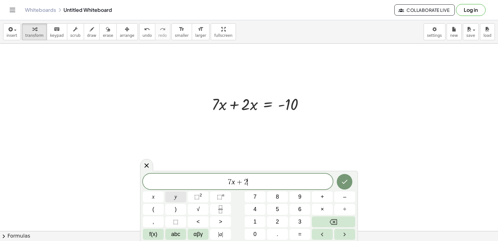
click at [183, 195] on button "y" at bounding box center [175, 196] width 21 height 11
click at [298, 233] on button "=" at bounding box center [300, 234] width 21 height 11
click at [252, 224] on button "1" at bounding box center [255, 221] width 21 height 11
click at [273, 198] on button "8" at bounding box center [277, 196] width 21 height 11
click at [342, 172] on div "7 x + 2 y = 1 8 ​ x y ⬚ 2 ⬚ n 7 8 9 + – ( ) √ 4 5 6 × ÷ , ⬚ < > 1 2 3 f(x) abc …" at bounding box center [249, 206] width 218 height 70
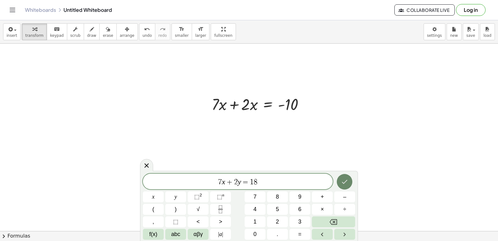
click at [344, 180] on icon "Done" at bounding box center [344, 181] width 7 height 7
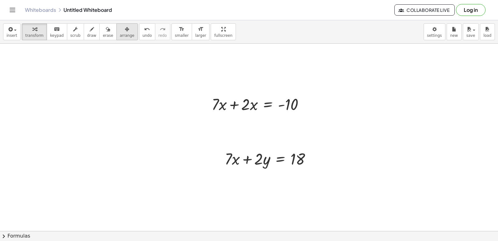
click at [120, 35] on span "arrange" at bounding box center [127, 35] width 15 height 4
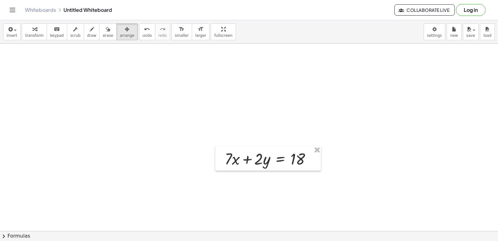
drag, startPoint x: 224, startPoint y: 108, endPoint x: 175, endPoint y: -21, distance: 137.4
click at [175, 0] on html "Graspable Math Activities Get Started Activity Bank Assigned Work Classes White…" at bounding box center [249, 120] width 498 height 241
drag, startPoint x: 236, startPoint y: 171, endPoint x: 224, endPoint y: 140, distance: 33.7
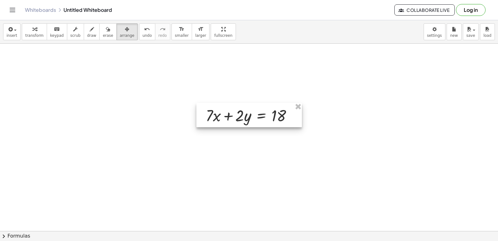
drag, startPoint x: 229, startPoint y: 145, endPoint x: 212, endPoint y: 113, distance: 36.6
click at [212, 113] on div at bounding box center [250, 115] width 106 height 24
click at [25, 34] on span "transform" at bounding box center [34, 35] width 18 height 4
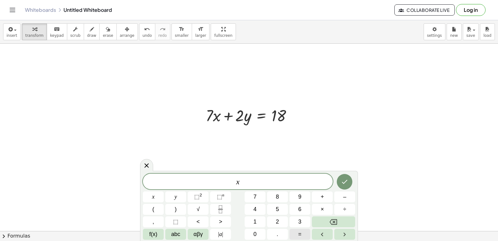
click at [298, 233] on button "=" at bounding box center [300, 234] width 21 height 11
click at [271, 220] on button "2" at bounding box center [277, 221] width 21 height 11
click at [343, 173] on div "x = 2 ​ x y ⬚ 2 ⬚ n 7 8 9 + – ( ) √ 4 5 6 × ÷ , ⬚ < > 1 2 3 f(x) abc αβγ | a | …" at bounding box center [249, 206] width 218 height 70
click at [344, 181] on icon "Done" at bounding box center [344, 181] width 7 height 7
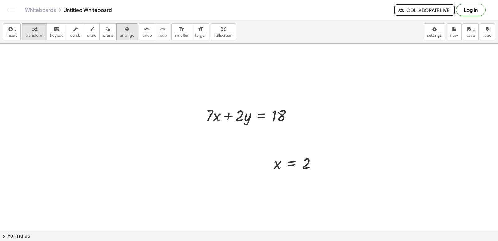
click at [120, 35] on span "arrange" at bounding box center [127, 35] width 15 height 4
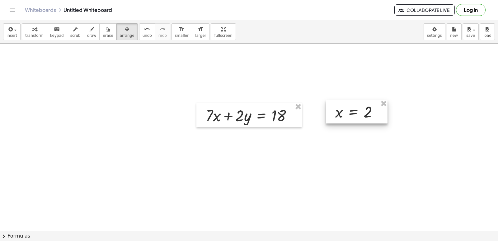
drag, startPoint x: 314, startPoint y: 159, endPoint x: 358, endPoint y: 114, distance: 62.8
click at [373, 109] on div at bounding box center [357, 112] width 62 height 24
click at [37, 31] on div "button" at bounding box center [34, 28] width 18 height 7
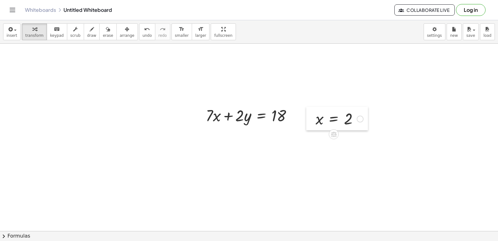
drag, startPoint x: 332, startPoint y: 122, endPoint x: 309, endPoint y: 138, distance: 28.5
click at [314, 130] on div at bounding box center [311, 119] width 9 height 24
click at [26, 34] on span "transform" at bounding box center [34, 35] width 18 height 4
drag, startPoint x: 317, startPoint y: 121, endPoint x: 215, endPoint y: 117, distance: 101.6
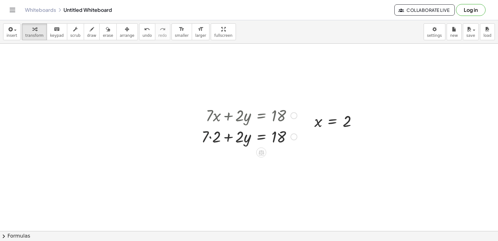
click at [204, 137] on div at bounding box center [249, 136] width 102 height 21
click at [211, 138] on div at bounding box center [249, 136] width 102 height 21
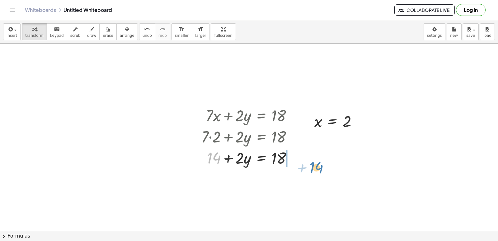
drag, startPoint x: 216, startPoint y: 159, endPoint x: 319, endPoint y: 167, distance: 103.2
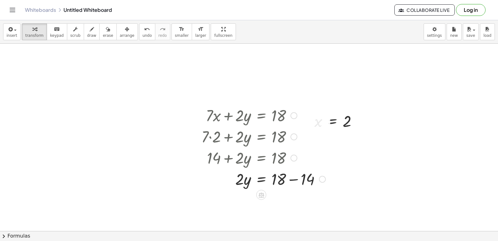
click at [291, 180] on div at bounding box center [263, 178] width 131 height 21
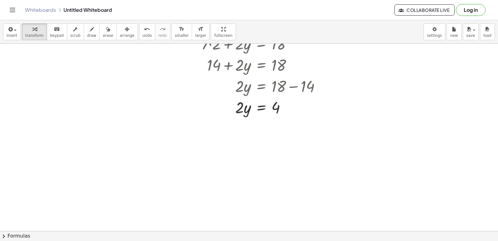
scroll to position [2187, 0]
drag, startPoint x: 236, startPoint y: 111, endPoint x: 273, endPoint y: 131, distance: 41.8
click at [275, 134] on div at bounding box center [263, 132] width 131 height 31
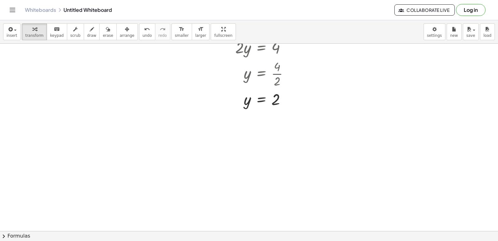
scroll to position [2410, 0]
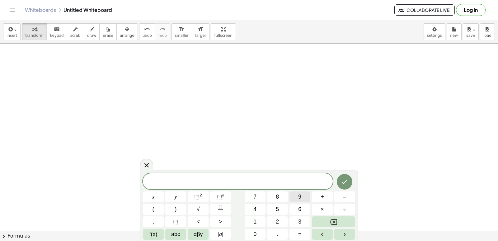
click at [296, 202] on button "9" at bounding box center [300, 196] width 21 height 11
drag, startPoint x: 210, startPoint y: 223, endPoint x: 251, endPoint y: 152, distance: 82.1
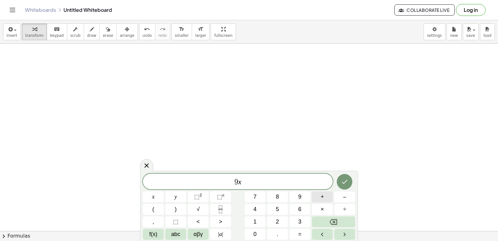
click at [326, 196] on button "+" at bounding box center [322, 196] width 21 height 11
click at [183, 197] on button "y" at bounding box center [175, 196] width 21 height 11
click at [298, 232] on button "=" at bounding box center [300, 234] width 21 height 11
click at [251, 211] on button "4" at bounding box center [255, 209] width 21 height 11
click at [294, 212] on button "6" at bounding box center [300, 209] width 21 height 11
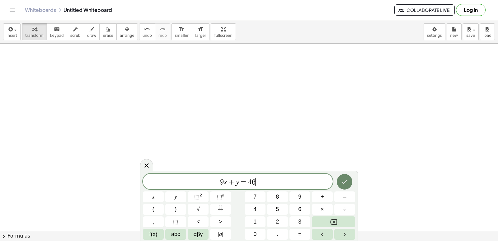
click at [341, 180] on button "Done" at bounding box center [345, 182] width 16 height 16
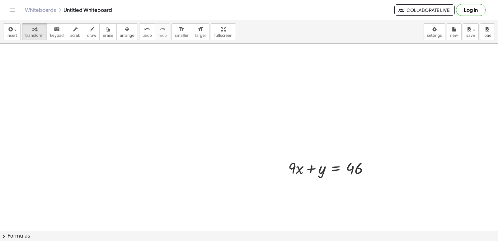
drag, startPoint x: 114, startPoint y: 30, endPoint x: 263, endPoint y: 154, distance: 194.0
click at [120, 28] on div "button" at bounding box center [127, 28] width 15 height 7
drag, startPoint x: 269, startPoint y: 155, endPoint x: 188, endPoint y: 109, distance: 92.9
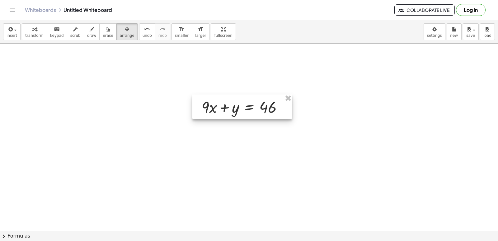
drag, startPoint x: 311, startPoint y: 171, endPoint x: 224, endPoint y: 110, distance: 106.0
click at [224, 110] on div at bounding box center [243, 106] width 100 height 24
click at [36, 30] on div "button" at bounding box center [34, 28] width 18 height 7
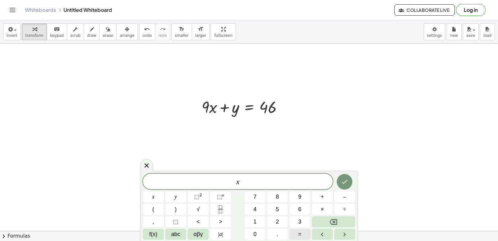
click at [295, 233] on button "=" at bounding box center [300, 234] width 21 height 11
click at [281, 208] on button "5" at bounding box center [277, 209] width 21 height 11
click at [338, 182] on button "Done" at bounding box center [345, 182] width 16 height 16
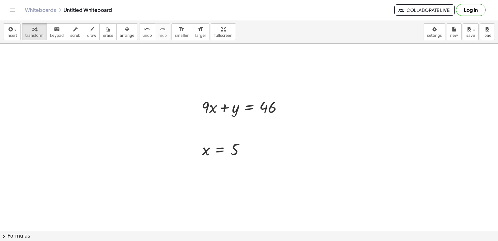
click at [122, 29] on div "button" at bounding box center [127, 28] width 15 height 7
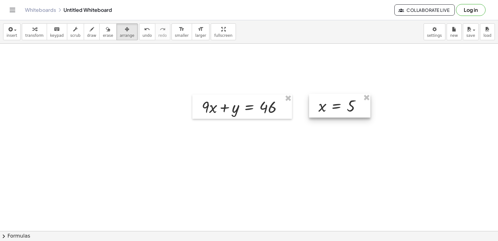
drag, startPoint x: 261, startPoint y: 143, endPoint x: 355, endPoint y: 102, distance: 102.7
click at [355, 102] on div at bounding box center [339, 106] width 61 height 24
drag, startPoint x: 120, startPoint y: 181, endPoint x: 110, endPoint y: 167, distance: 17.3
drag, startPoint x: 26, startPoint y: 35, endPoint x: 23, endPoint y: 41, distance: 6.6
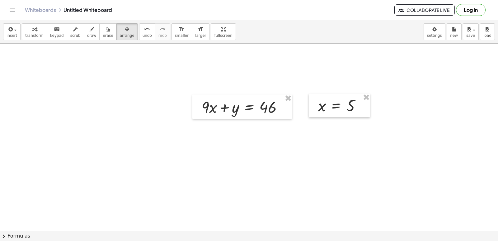
click at [26, 35] on span "transform" at bounding box center [34, 35] width 18 height 4
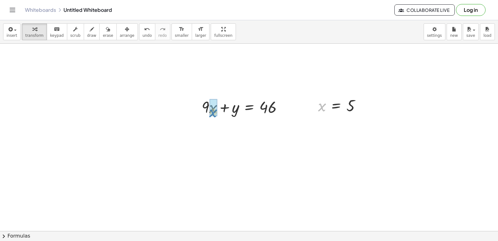
drag, startPoint x: 318, startPoint y: 108, endPoint x: 209, endPoint y: 114, distance: 109.2
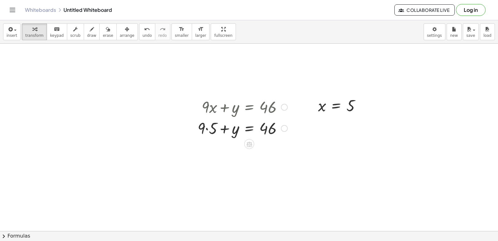
click at [207, 129] on div at bounding box center [243, 127] width 96 height 21
drag, startPoint x: 213, startPoint y: 153, endPoint x: 299, endPoint y: 152, distance: 86.0
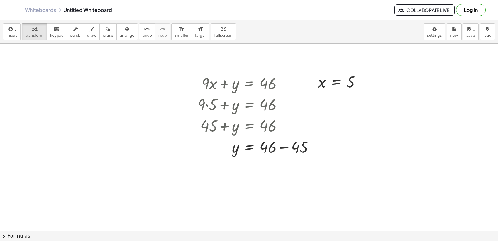
scroll to position [2597, 0]
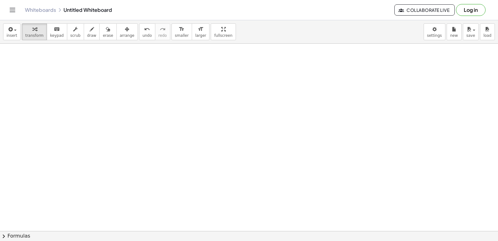
drag, startPoint x: 164, startPoint y: 129, endPoint x: 188, endPoint y: 112, distance: 30.0
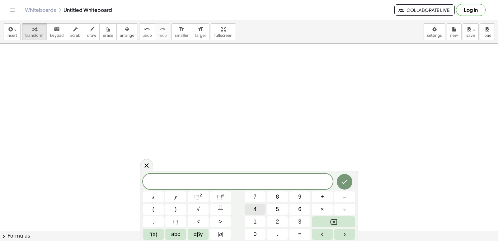
click at [254, 206] on span "4" at bounding box center [255, 209] width 3 height 8
click at [335, 198] on button "–" at bounding box center [345, 196] width 21 height 11
click at [254, 193] on span "7" at bounding box center [255, 197] width 3 height 8
click at [173, 193] on button "y" at bounding box center [175, 196] width 21 height 11
click at [303, 237] on button "=" at bounding box center [300, 234] width 21 height 11
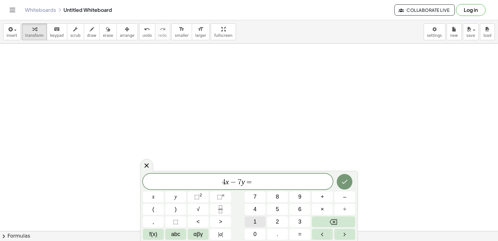
click at [258, 219] on button "1" at bounding box center [255, 221] width 21 height 11
click at [304, 196] on button "9" at bounding box center [300, 196] width 21 height 11
click at [351, 218] on button "Backspace" at bounding box center [333, 221] width 43 height 11
click at [341, 181] on icon "Done" at bounding box center [344, 181] width 7 height 7
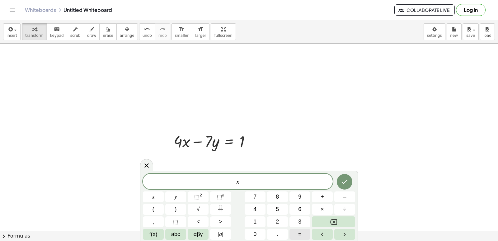
click at [300, 231] on span "=" at bounding box center [299, 234] width 3 height 8
click at [279, 220] on span "2" at bounding box center [277, 221] width 3 height 8
click at [350, 181] on button "Done" at bounding box center [345, 182] width 16 height 16
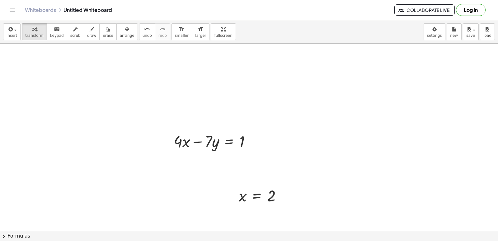
drag, startPoint x: 112, startPoint y: 33, endPoint x: 254, endPoint y: 156, distance: 187.7
click at [120, 36] on span "arrange" at bounding box center [127, 35] width 15 height 4
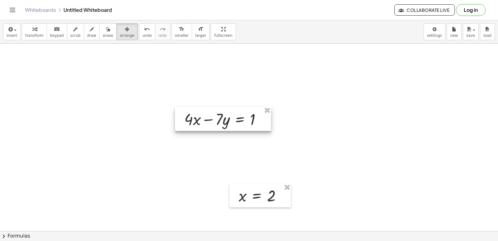
drag, startPoint x: 237, startPoint y: 147, endPoint x: 247, endPoint y: 125, distance: 24.5
click at [247, 125] on div at bounding box center [223, 119] width 96 height 24
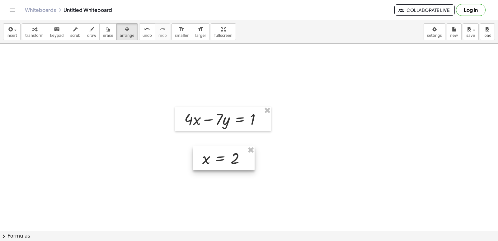
drag, startPoint x: 279, startPoint y: 194, endPoint x: 243, endPoint y: 157, distance: 51.8
click at [243, 157] on div at bounding box center [224, 158] width 62 height 24
drag, startPoint x: 28, startPoint y: 25, endPoint x: 262, endPoint y: 203, distance: 293.6
click at [29, 26] on div "button" at bounding box center [34, 28] width 18 height 7
drag, startPoint x: 103, startPoint y: 26, endPoint x: 120, endPoint y: 37, distance: 20.0
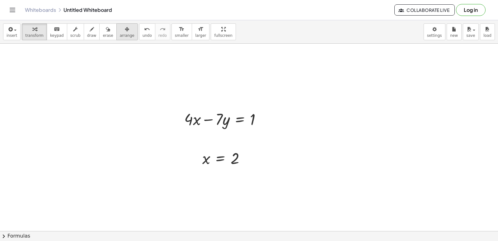
click at [103, 26] on div "button" at bounding box center [108, 28] width 10 height 7
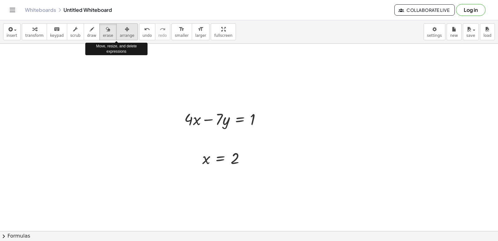
click at [120, 35] on span "arrange" at bounding box center [127, 35] width 15 height 4
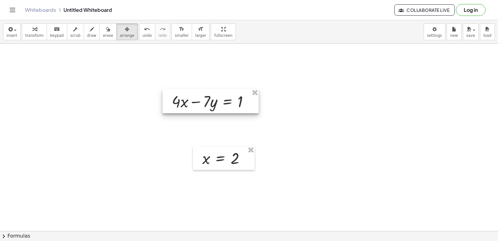
drag, startPoint x: 255, startPoint y: 119, endPoint x: 247, endPoint y: 125, distance: 10.2
click at [242, 102] on div at bounding box center [211, 101] width 96 height 24
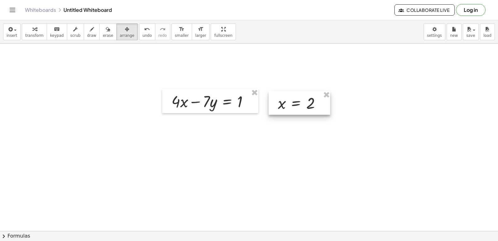
drag, startPoint x: 252, startPoint y: 157, endPoint x: 327, endPoint y: 102, distance: 93.7
click at [327, 102] on div at bounding box center [300, 103] width 62 height 24
click at [32, 32] on icon "button" at bounding box center [34, 29] width 4 height 7
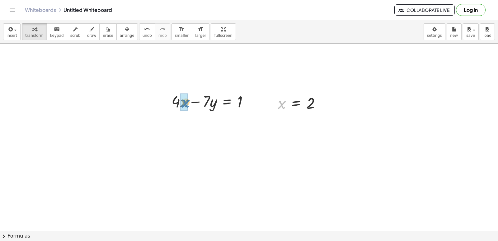
drag, startPoint x: 280, startPoint y: 109, endPoint x: 183, endPoint y: 108, distance: 96.3
click at [176, 126] on div at bounding box center [210, 122] width 93 height 21
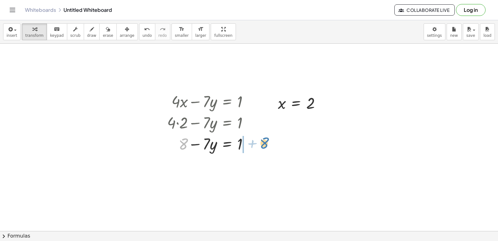
drag, startPoint x: 186, startPoint y: 142, endPoint x: 267, endPoint y: 141, distance: 81.0
click at [250, 162] on div at bounding box center [222, 164] width 117 height 21
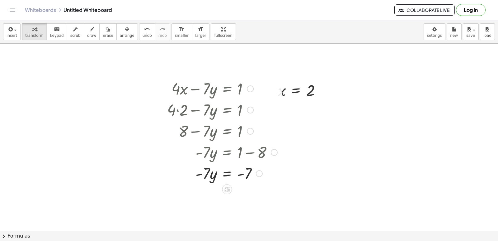
scroll to position [2621, 0]
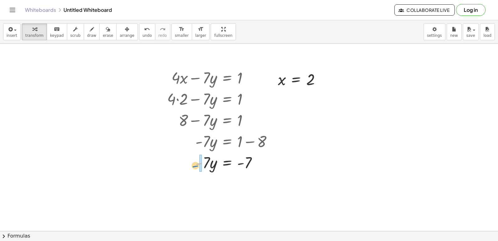
drag, startPoint x: 201, startPoint y: 162, endPoint x: 197, endPoint y: 161, distance: 4.8
click at [197, 161] on div at bounding box center [222, 161] width 117 height 21
click at [139, 35] on button "undo undo" at bounding box center [147, 31] width 16 height 17
drag, startPoint x: 207, startPoint y: 157, endPoint x: 256, endPoint y: 176, distance: 52.1
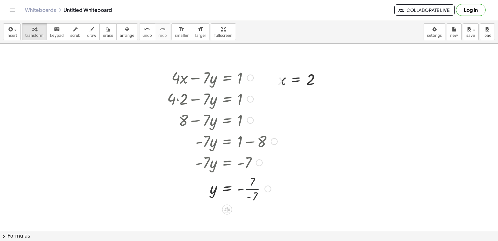
click at [255, 187] on div at bounding box center [222, 188] width 117 height 31
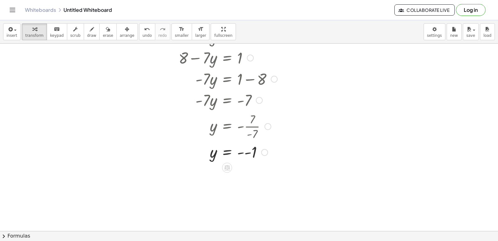
click at [241, 152] on div at bounding box center [222, 151] width 117 height 21
